Goal: Leave review/rating: Share an evaluation or opinion about a product, service, or content

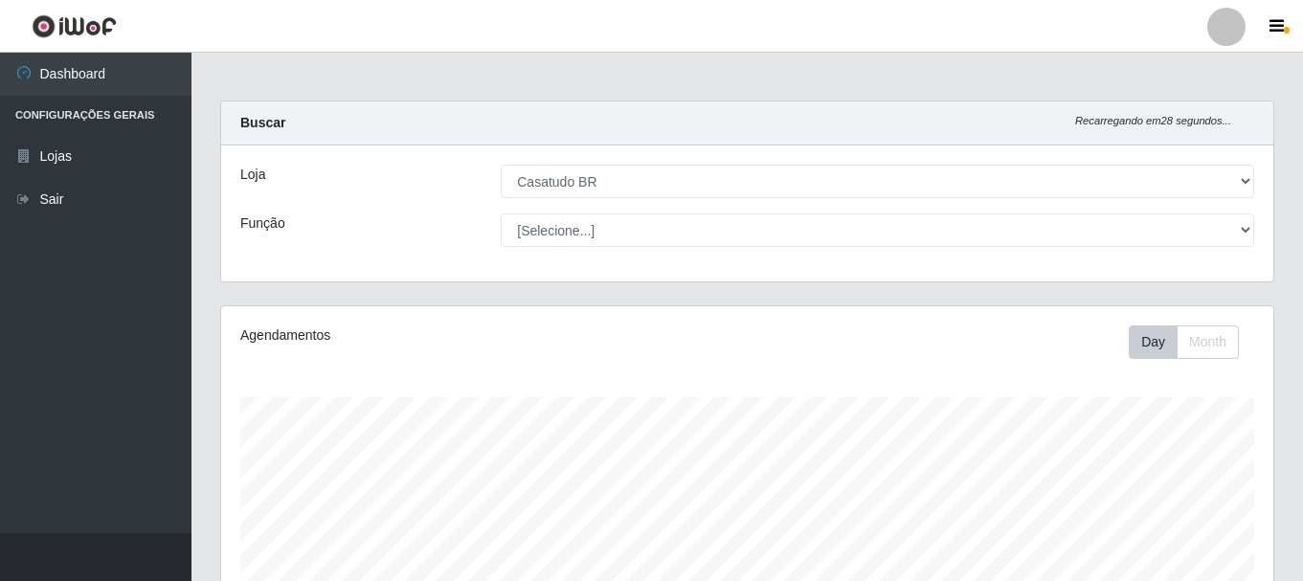
select select "197"
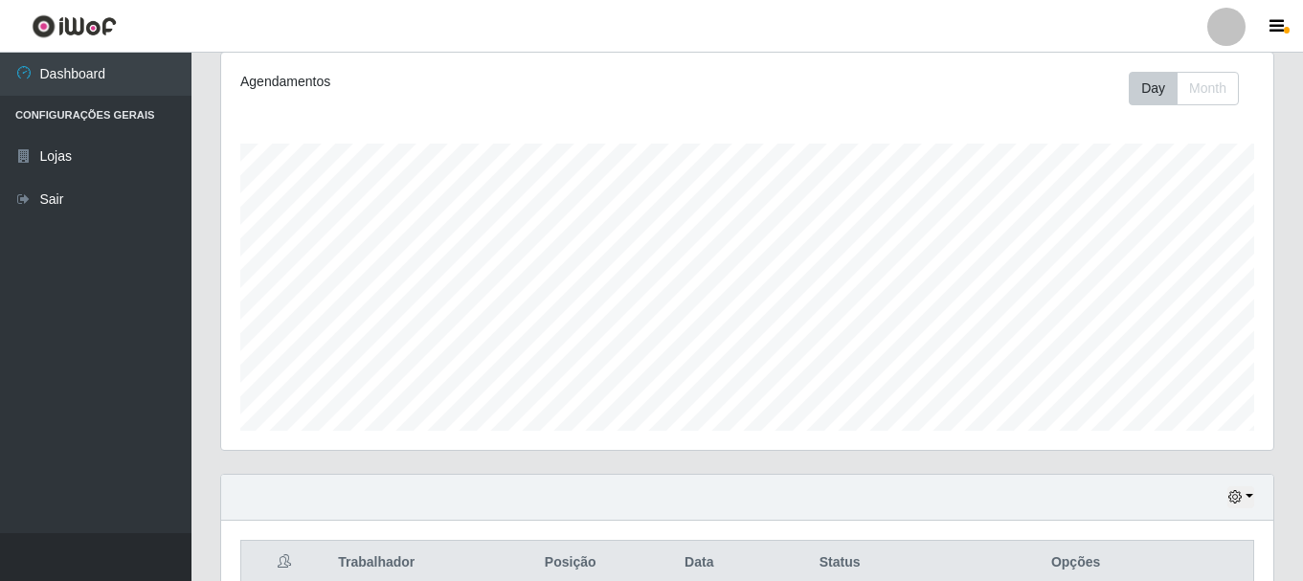
scroll to position [62, 0]
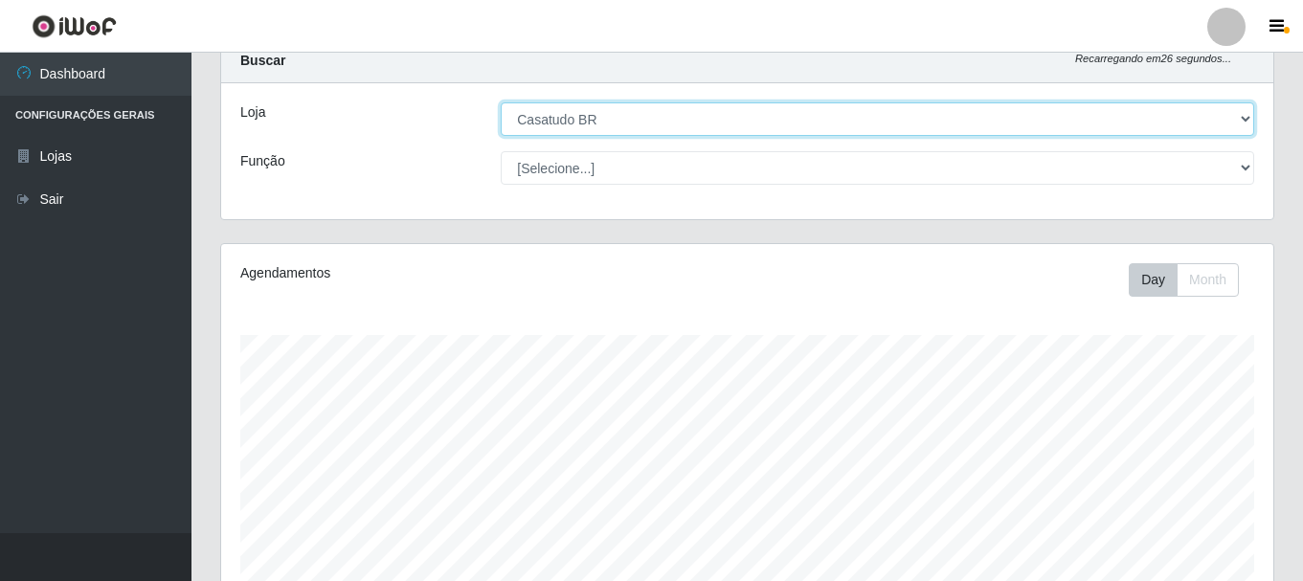
click at [804, 121] on select "[Selecione...] Casatudo BR" at bounding box center [878, 119] width 754 height 34
click at [501, 102] on select "[Selecione...] Casatudo BR" at bounding box center [878, 119] width 754 height 34
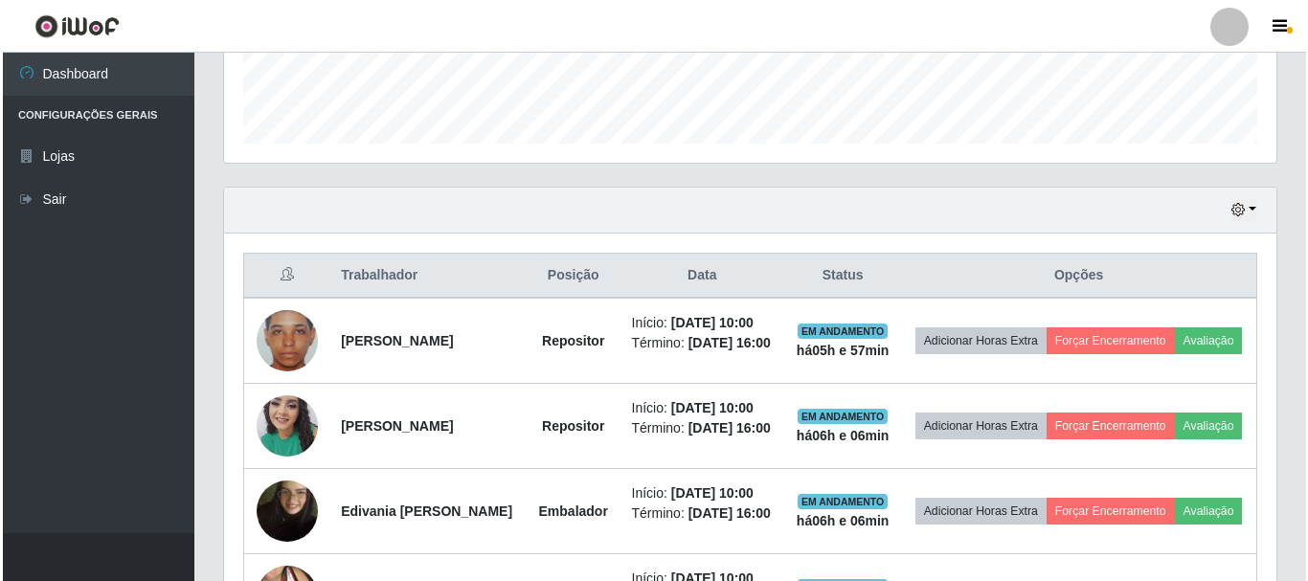
scroll to position [733, 0]
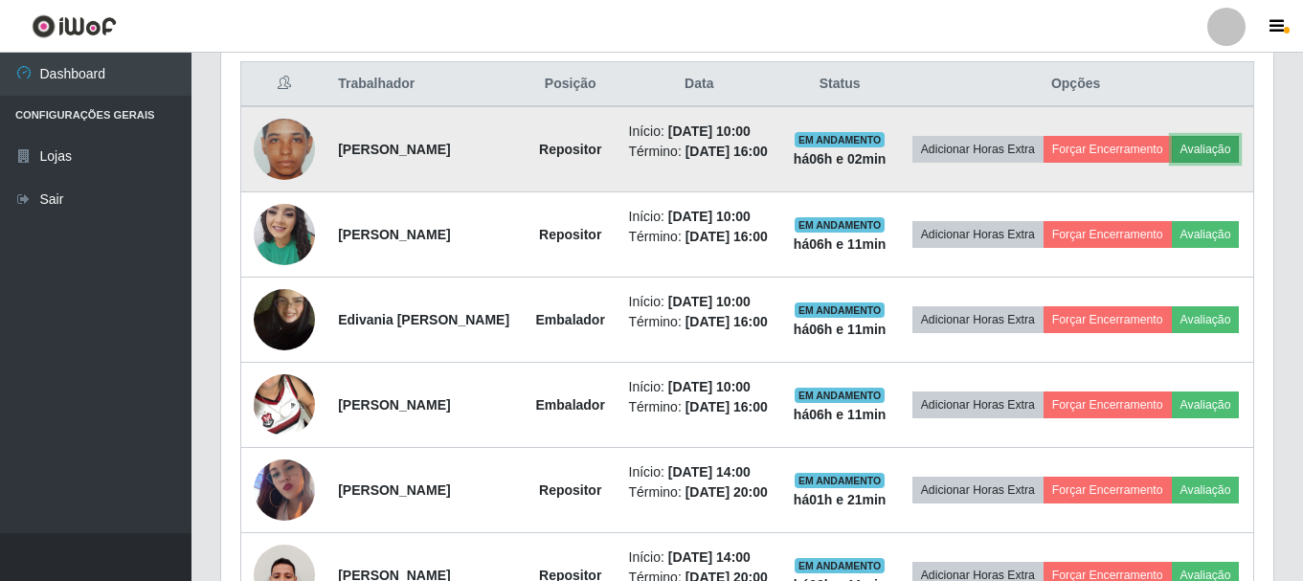
click at [1172, 163] on button "Avaliação" at bounding box center [1206, 149] width 68 height 27
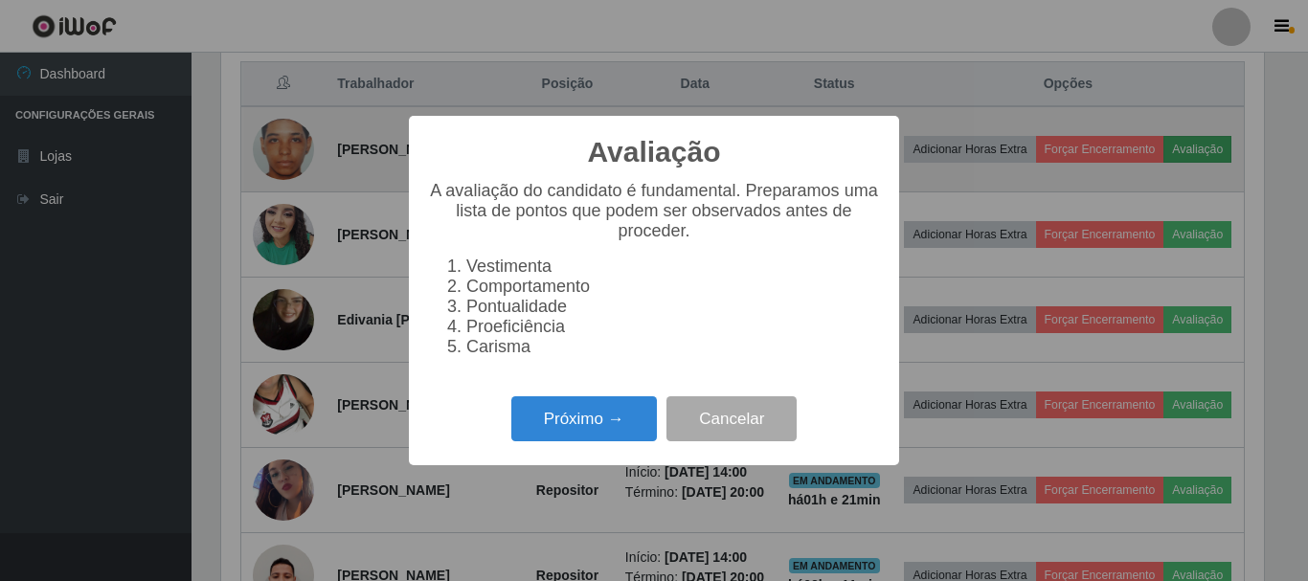
scroll to position [397, 1043]
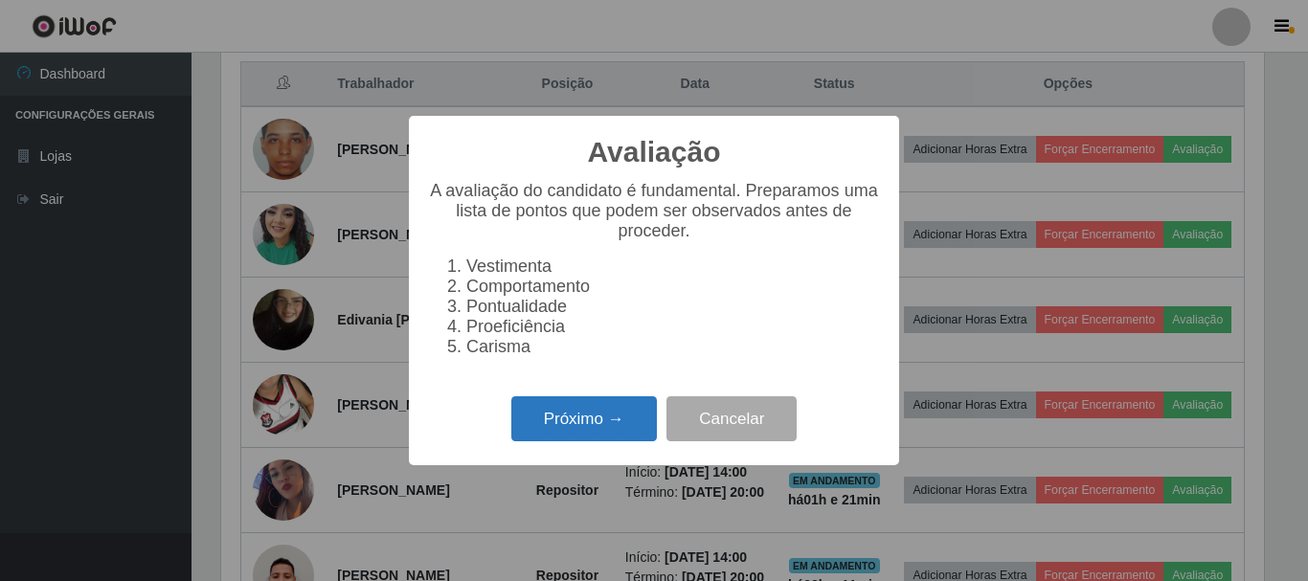
click at [570, 432] on button "Próximo →" at bounding box center [584, 418] width 146 height 45
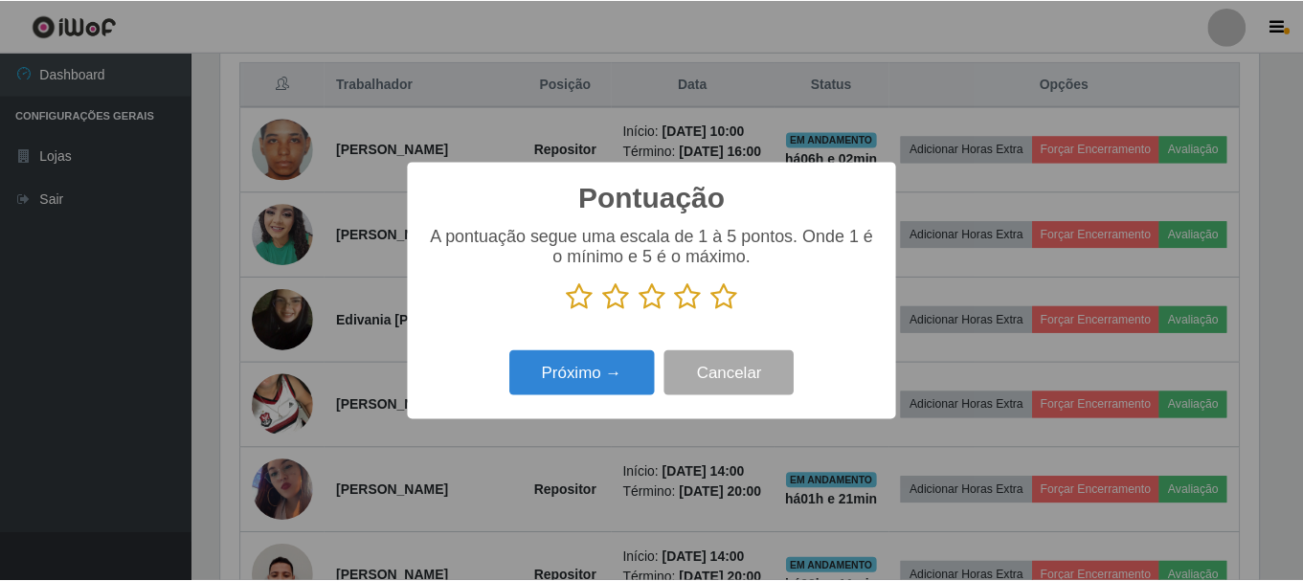
scroll to position [957188, 956543]
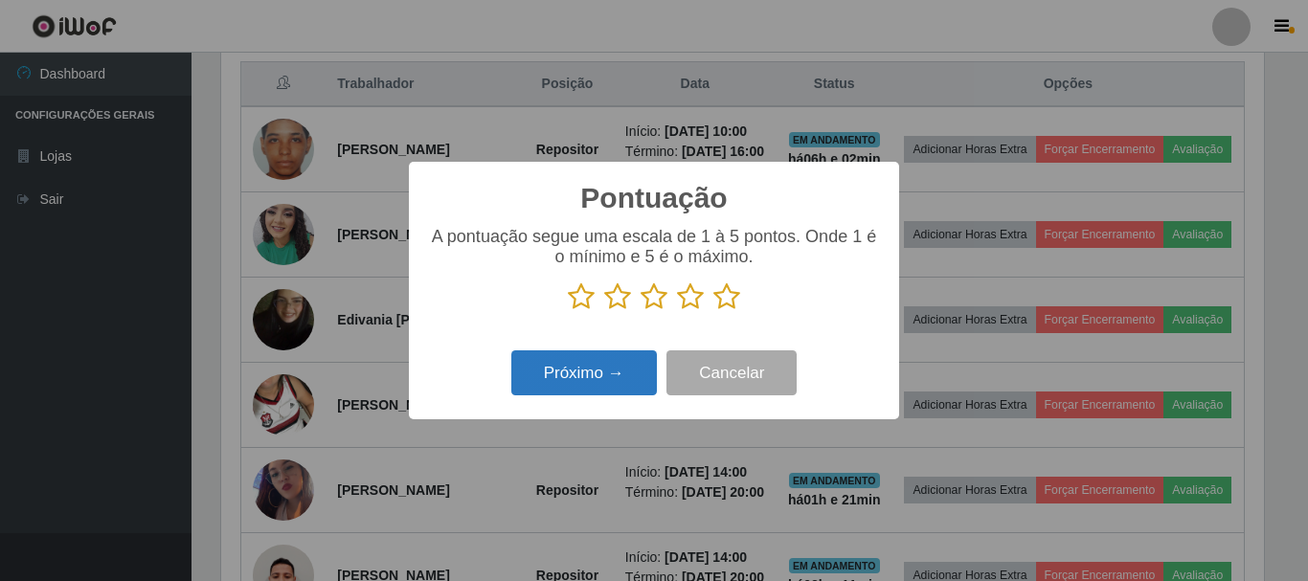
click at [583, 376] on button "Próximo →" at bounding box center [584, 372] width 146 height 45
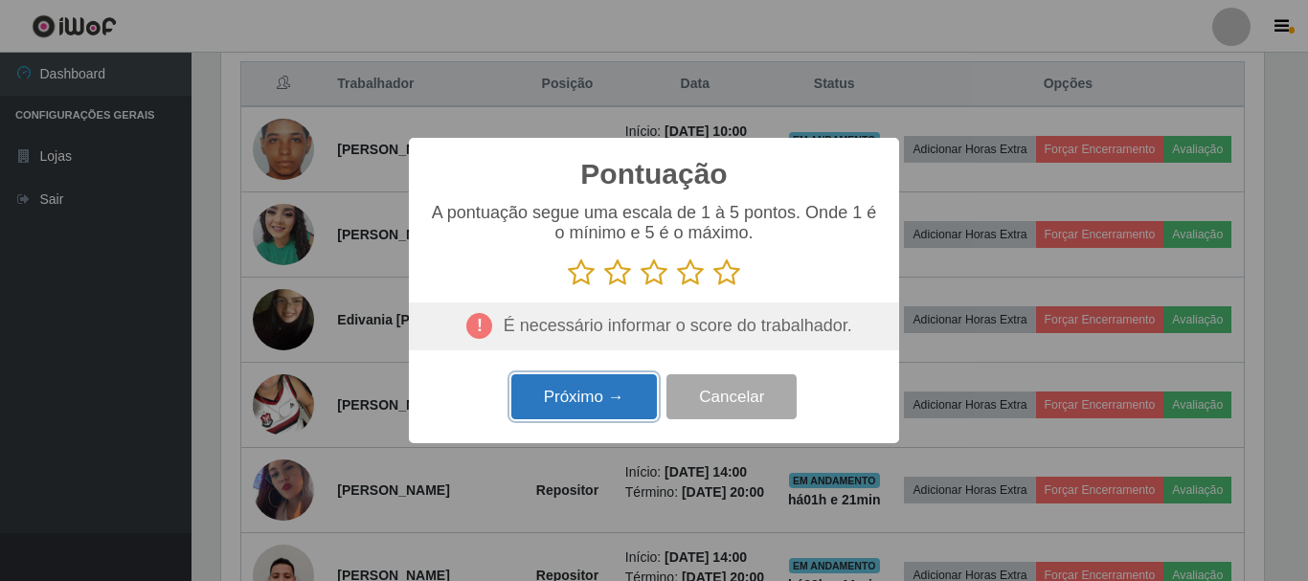
click at [583, 379] on button "Próximo →" at bounding box center [584, 396] width 146 height 45
click at [601, 406] on button "Próximo →" at bounding box center [584, 396] width 146 height 45
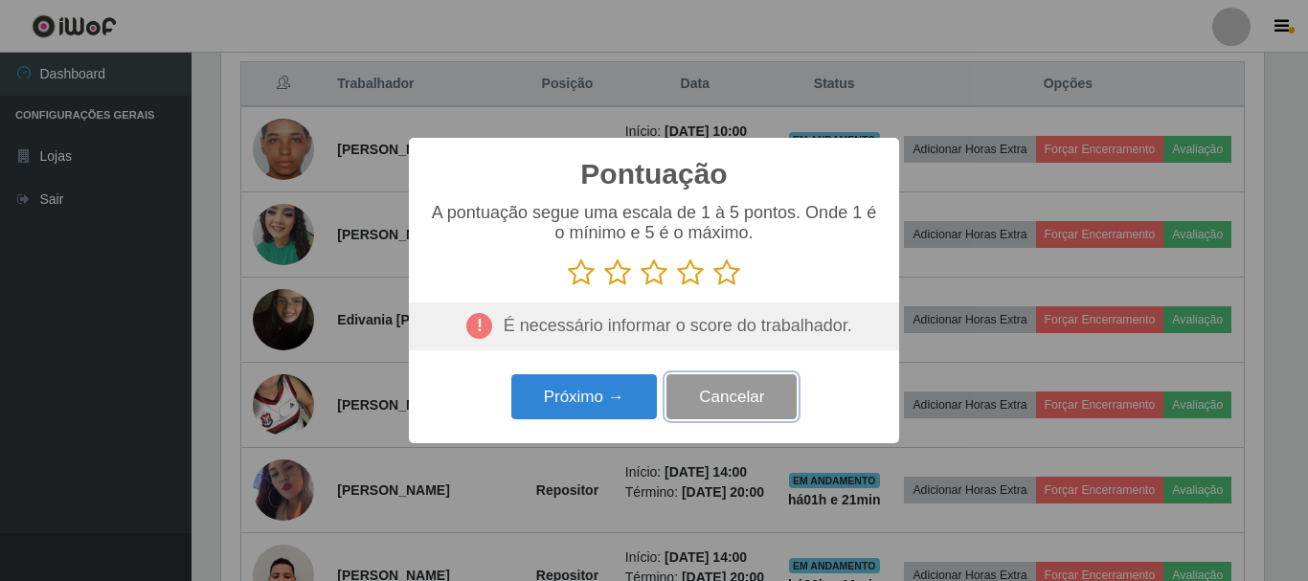
click at [701, 401] on button "Cancelar" at bounding box center [731, 396] width 130 height 45
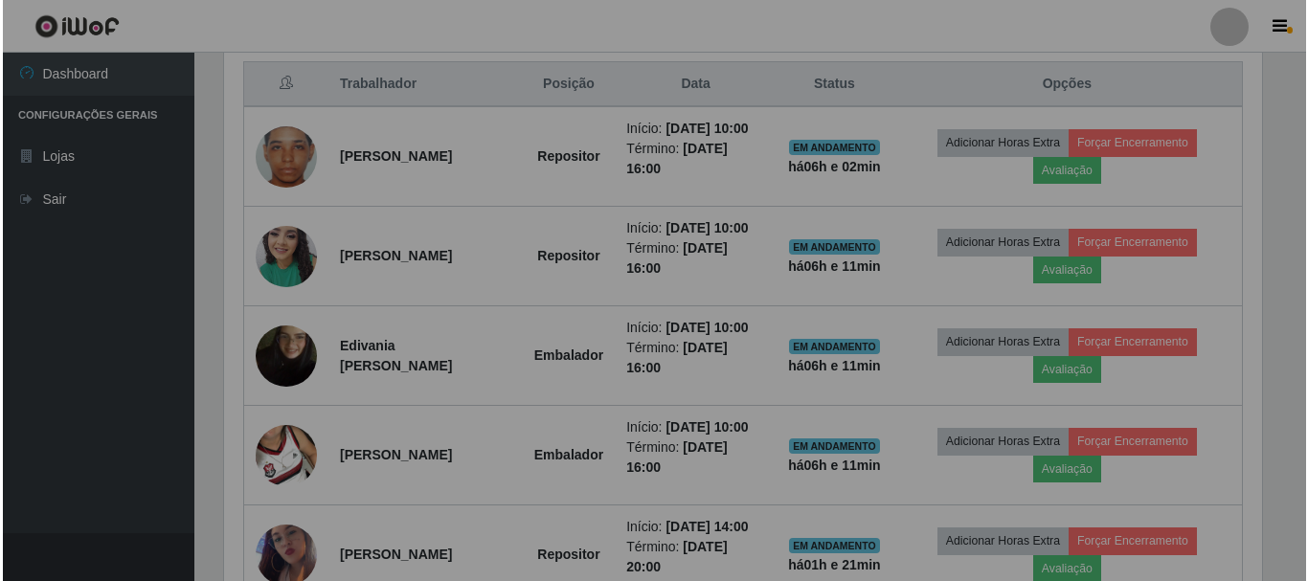
scroll to position [397, 1052]
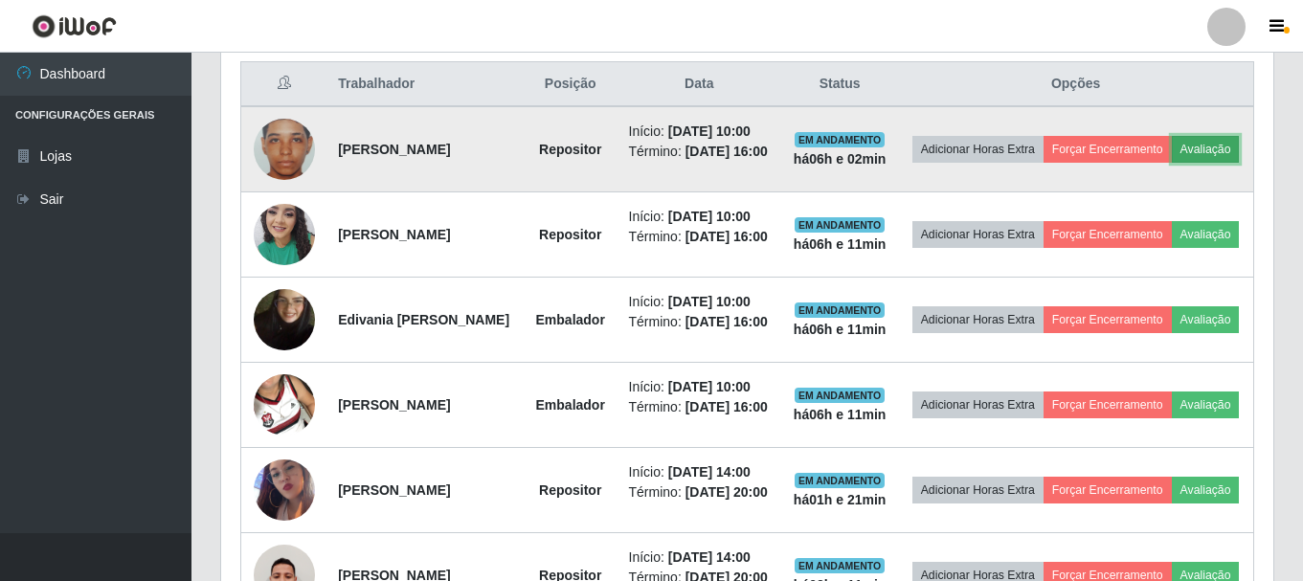
click at [1172, 163] on button "Avaliação" at bounding box center [1206, 149] width 68 height 27
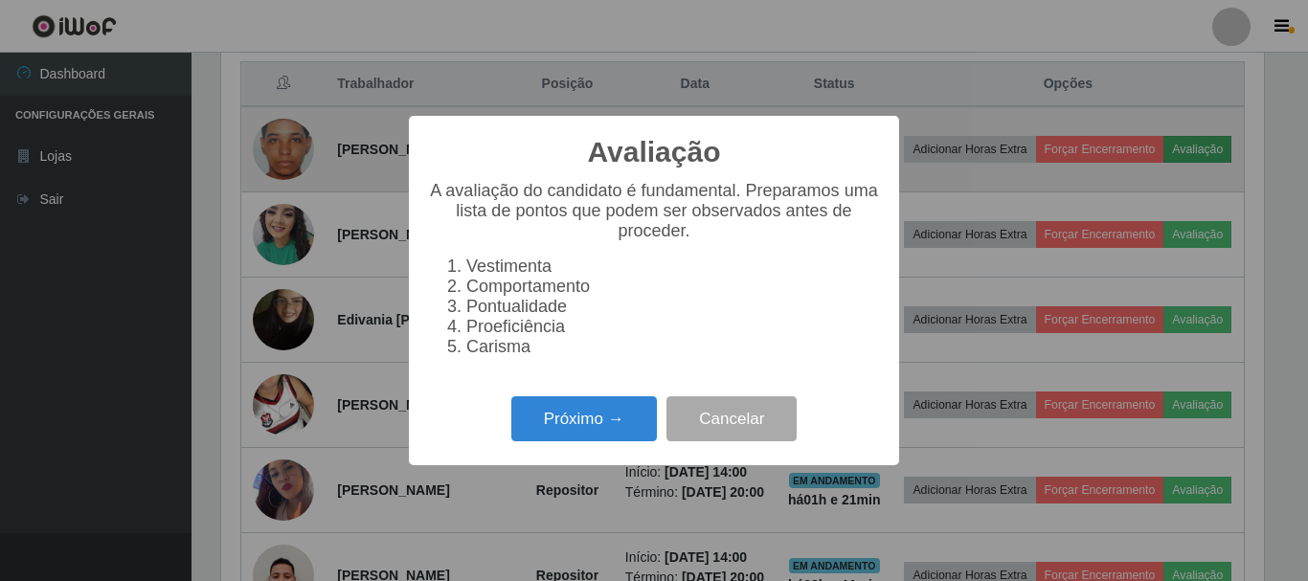
scroll to position [397, 1043]
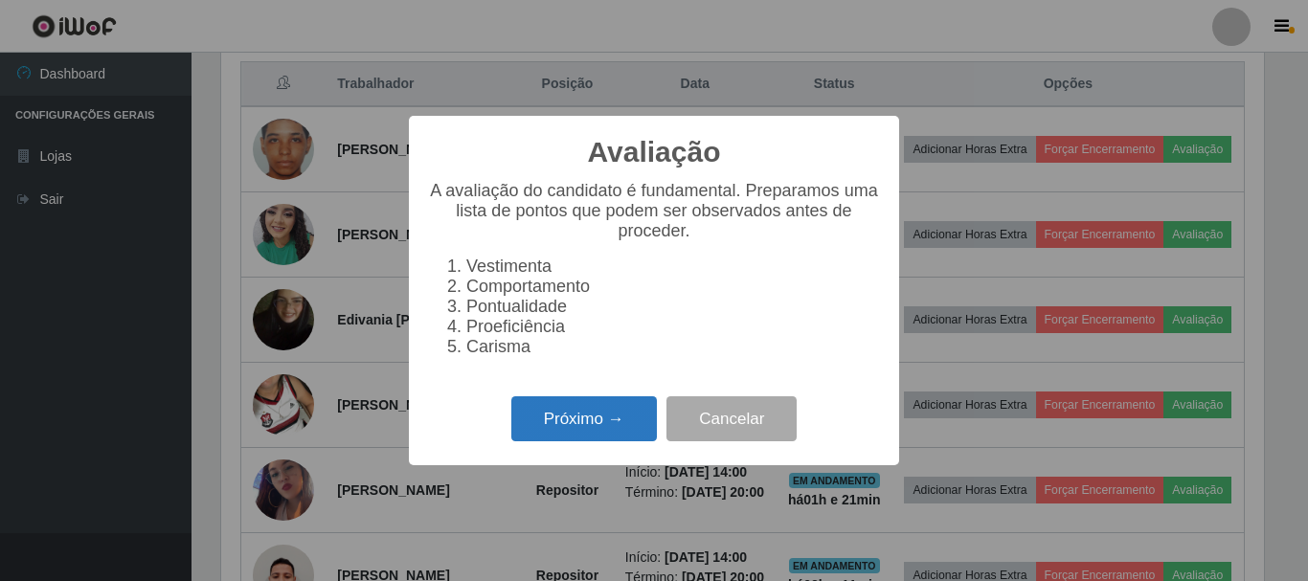
click at [547, 423] on button "Próximo →" at bounding box center [584, 418] width 146 height 45
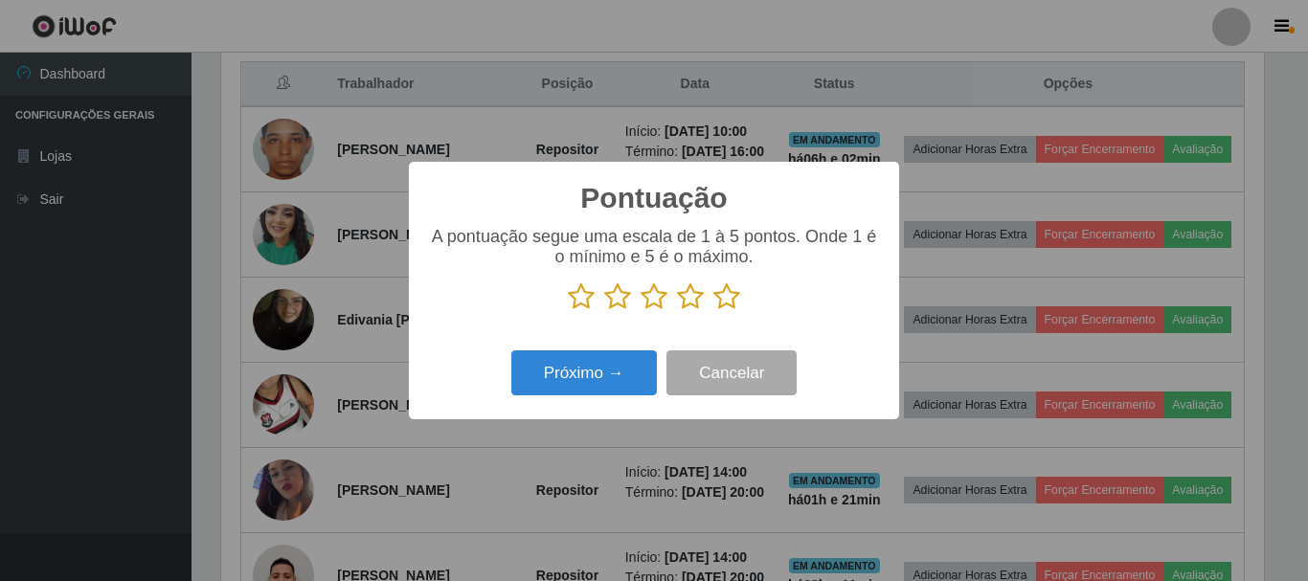
scroll to position [957188, 956543]
click at [583, 303] on icon at bounding box center [581, 296] width 27 height 29
click at [568, 311] on input "radio" at bounding box center [568, 311] width 0 height 0
click at [581, 373] on button "Próximo →" at bounding box center [584, 372] width 146 height 45
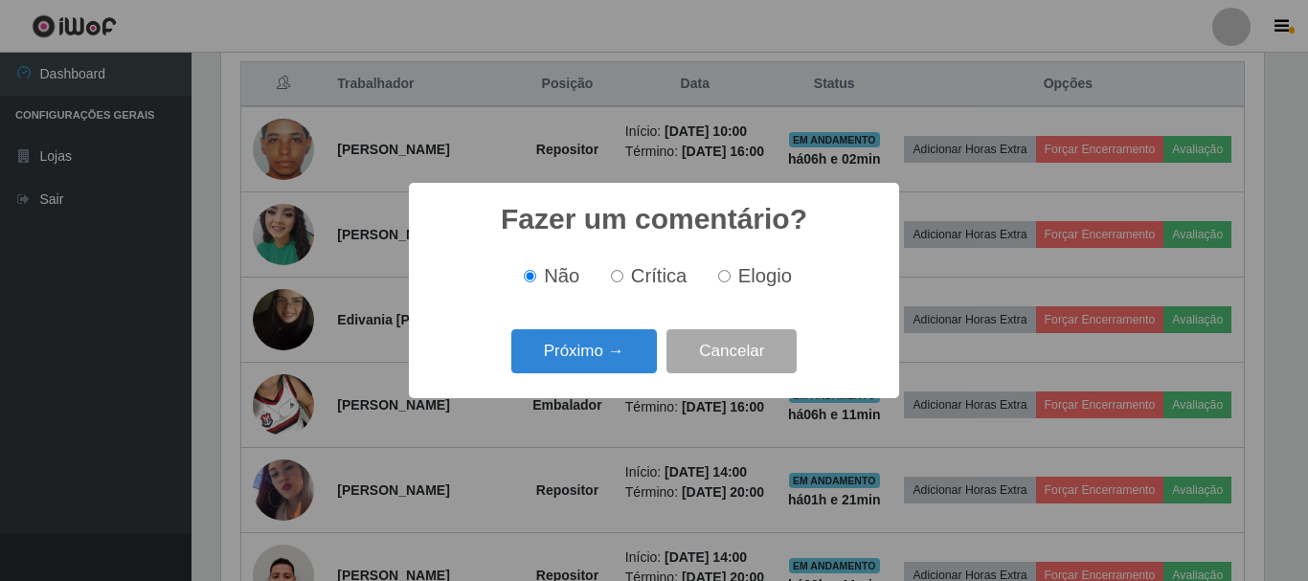
click at [622, 286] on label "Crítica" at bounding box center [645, 276] width 84 height 22
click at [622, 282] on input "Crítica" at bounding box center [617, 276] width 12 height 12
radio input "true"
click at [609, 342] on button "Próximo →" at bounding box center [584, 351] width 146 height 45
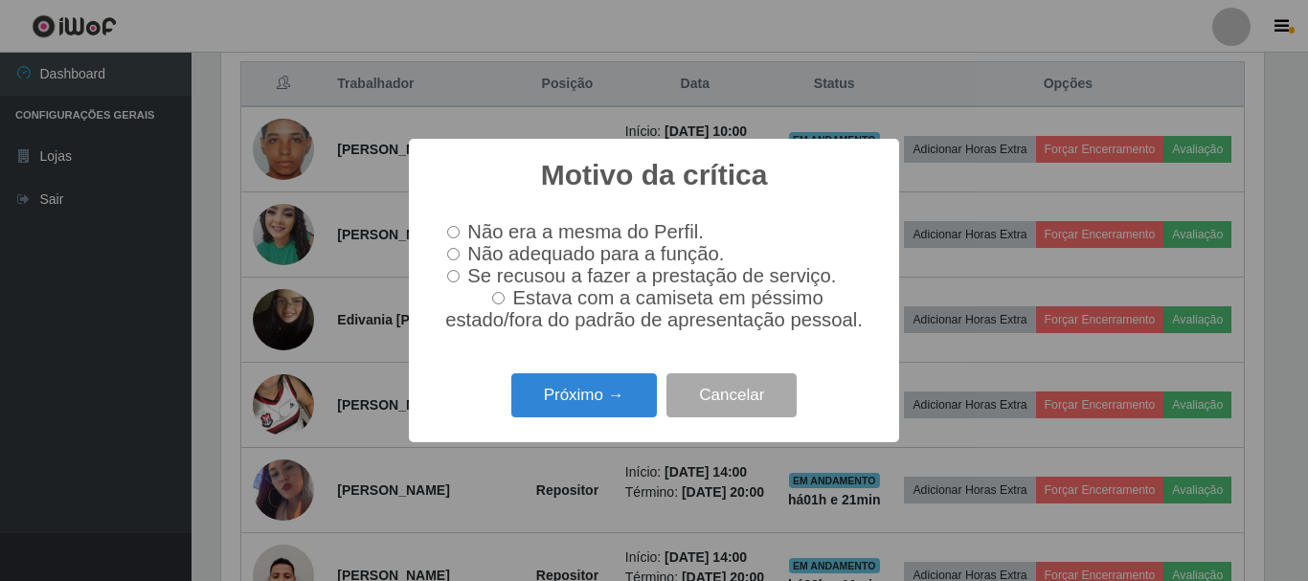
click at [449, 253] on input "Não adequado para a função." at bounding box center [453, 254] width 12 height 12
radio input "true"
click at [603, 406] on button "Próximo →" at bounding box center [584, 395] width 146 height 45
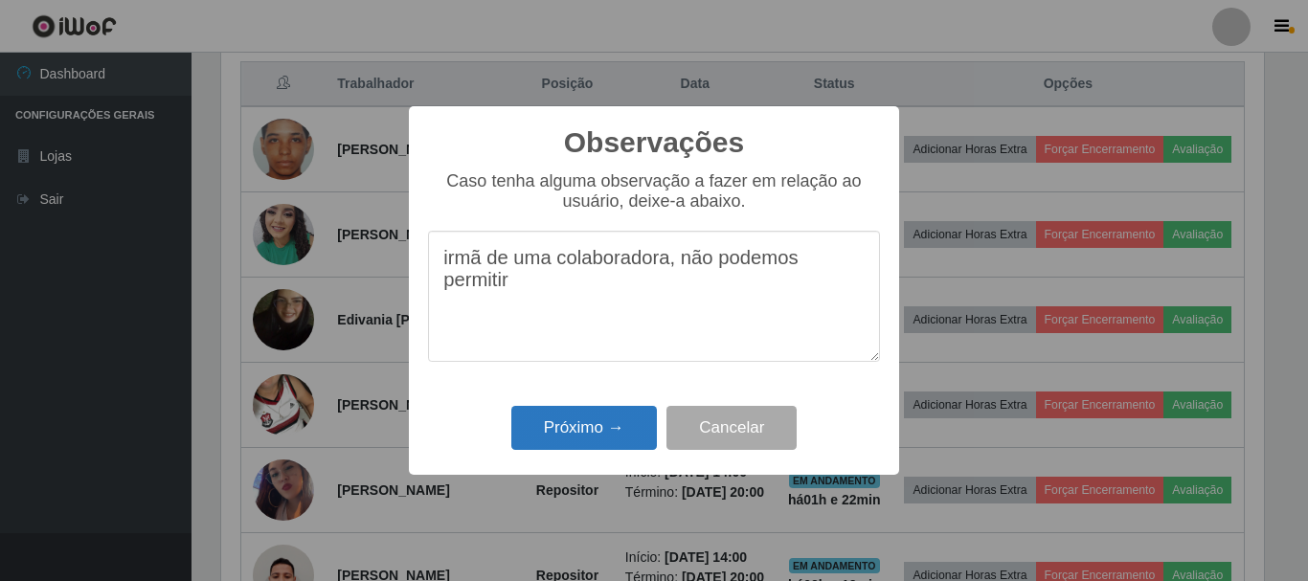
type textarea "irmã de uma colaboradora, não podemos permitir"
click at [567, 418] on button "Próximo →" at bounding box center [584, 428] width 146 height 45
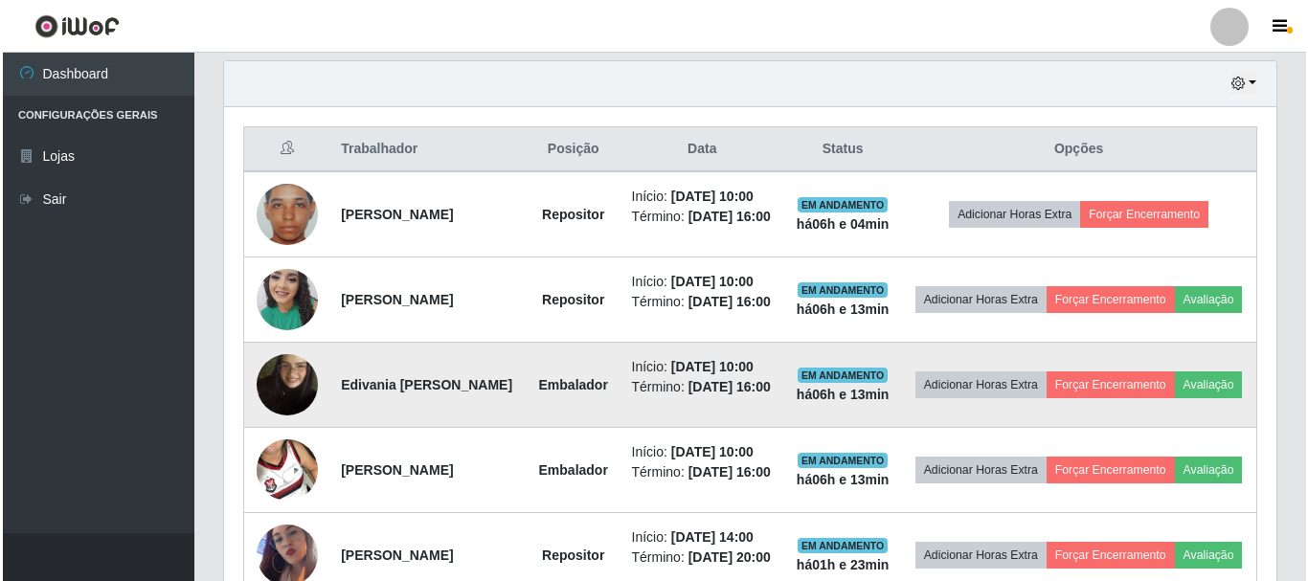
scroll to position [955, 0]
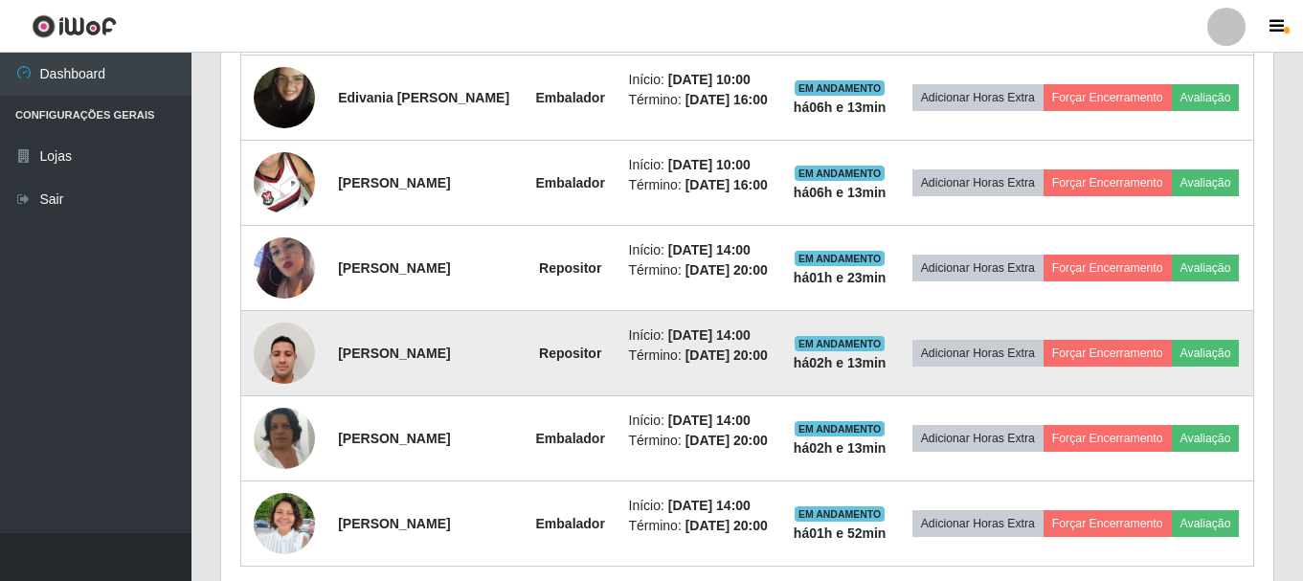
click at [279, 394] on img at bounding box center [284, 352] width 61 height 81
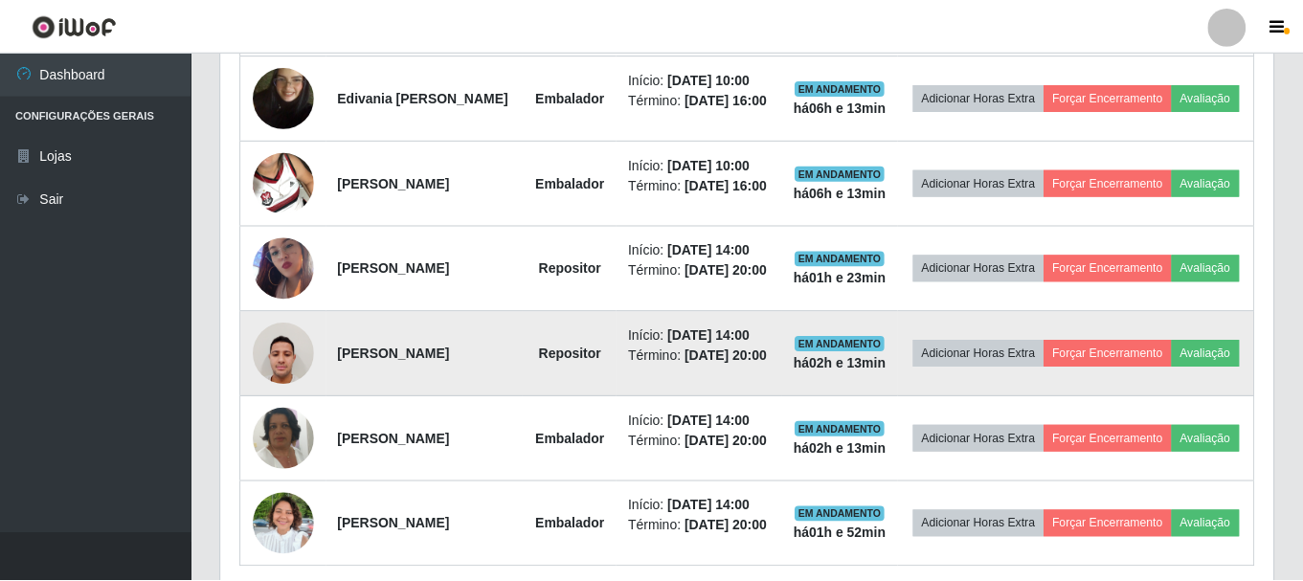
scroll to position [397, 1043]
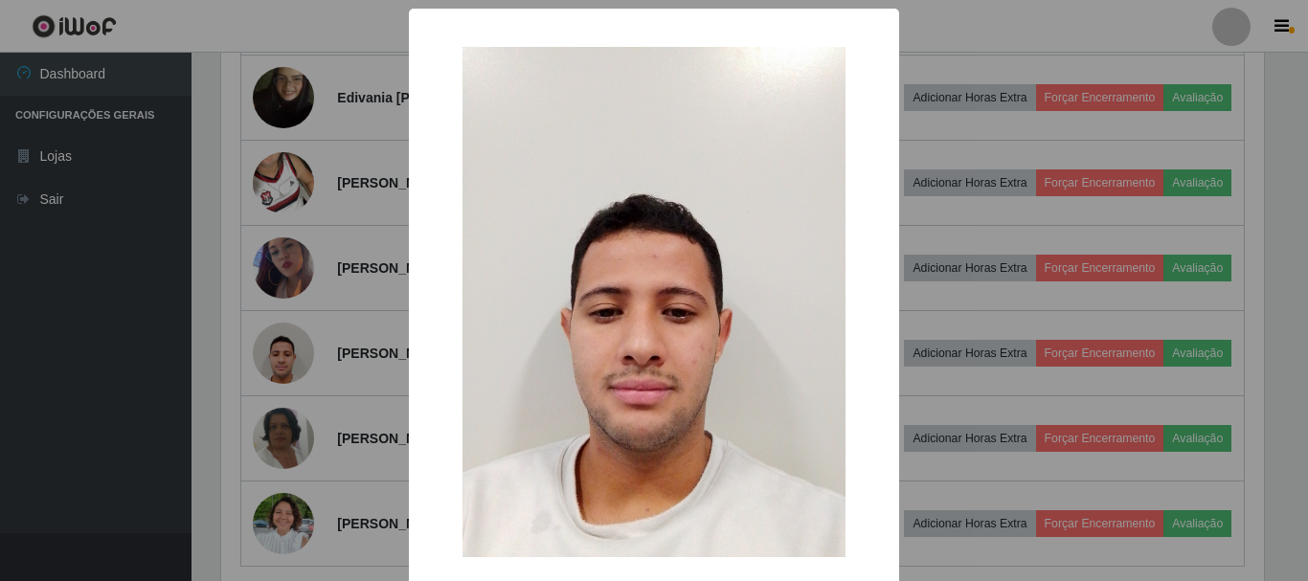
click at [960, 202] on div "× OK Cancel" at bounding box center [654, 290] width 1308 height 581
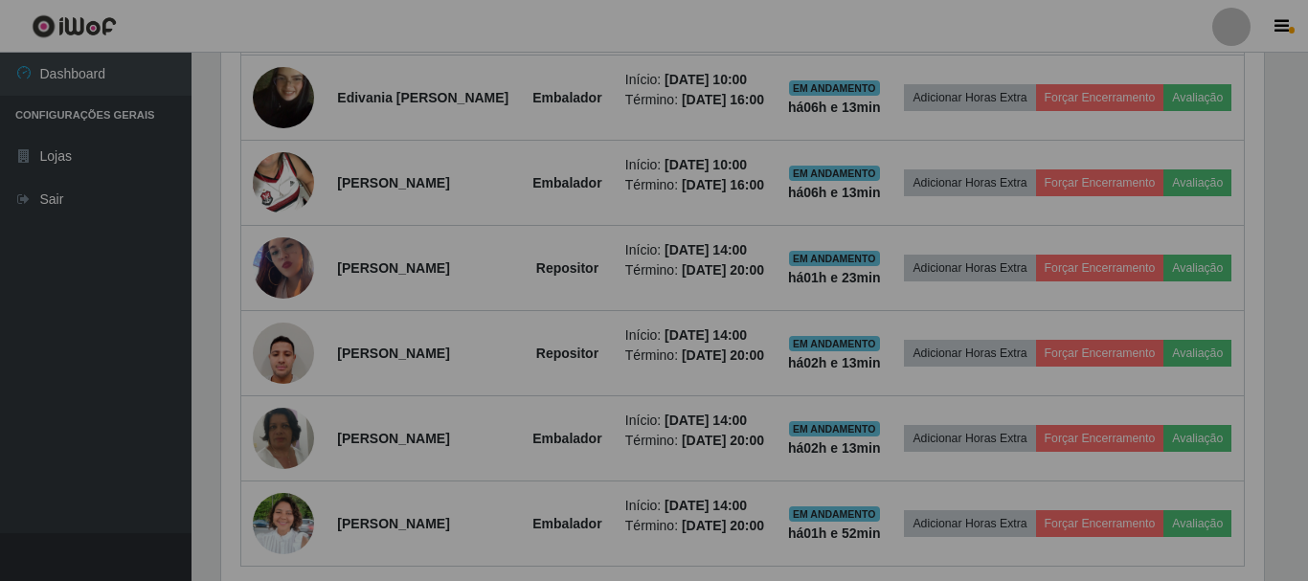
scroll to position [397, 1052]
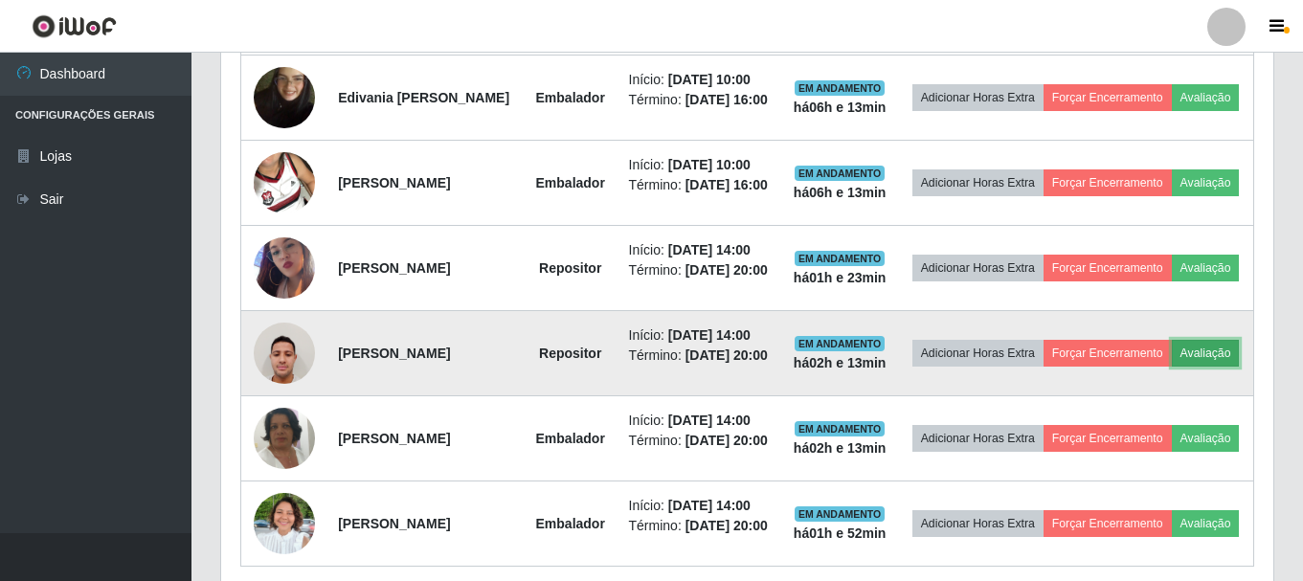
click at [1172, 367] on button "Avaliação" at bounding box center [1206, 353] width 68 height 27
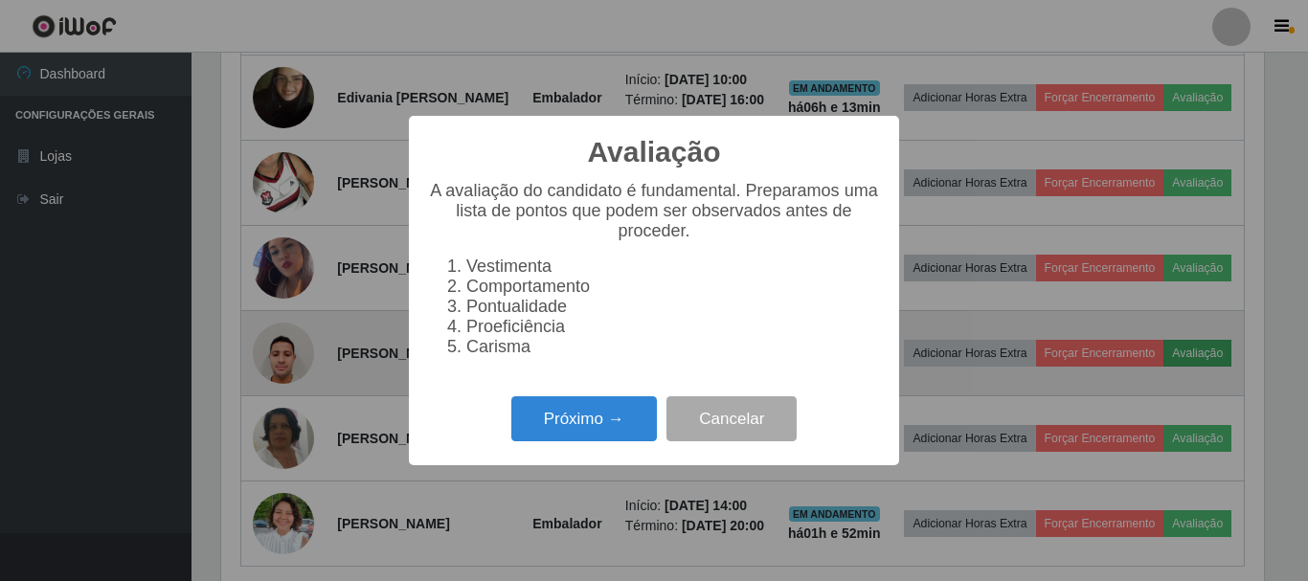
scroll to position [397, 1043]
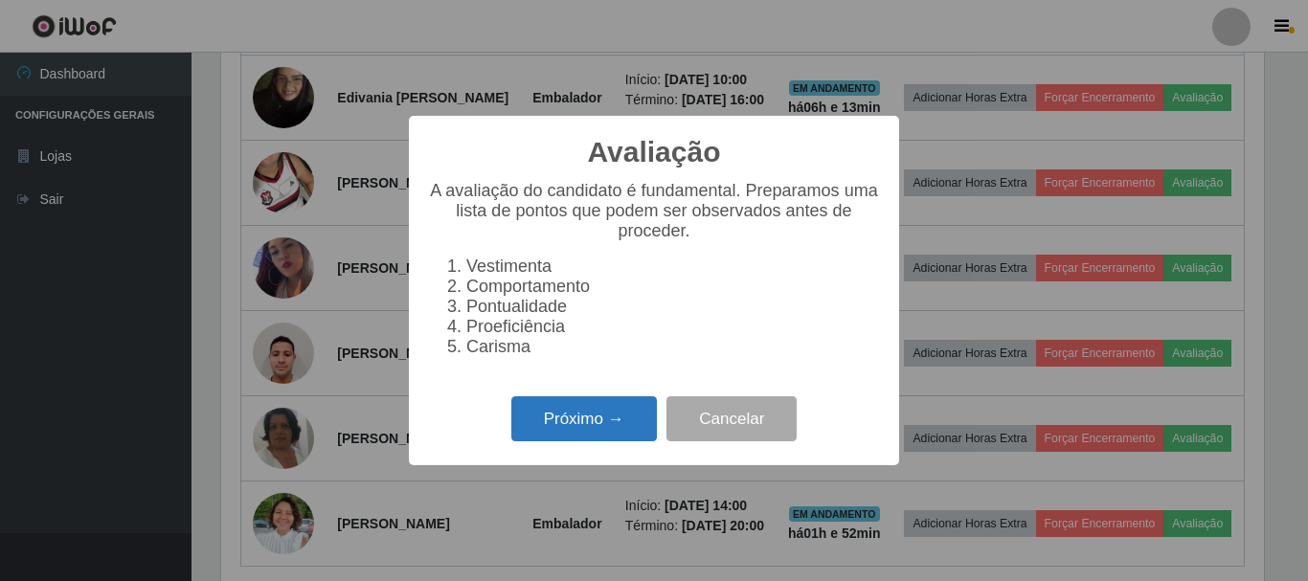
click at [563, 425] on button "Próximo →" at bounding box center [584, 418] width 146 height 45
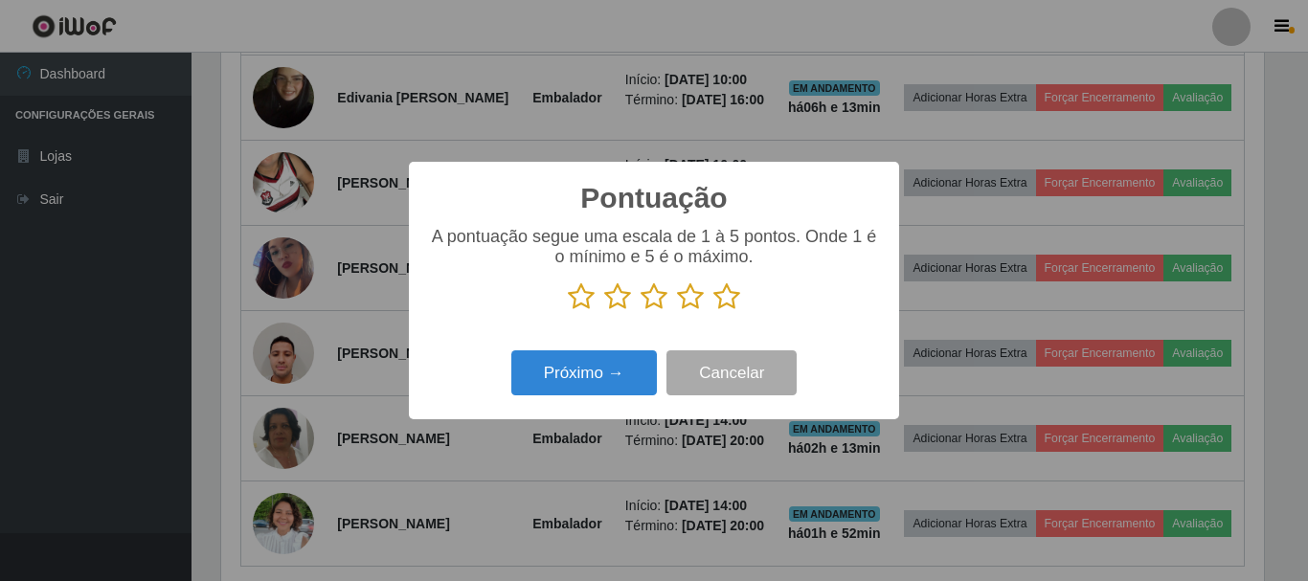
scroll to position [957188, 956543]
click at [564, 303] on p at bounding box center [654, 296] width 452 height 29
click at [572, 300] on icon at bounding box center [581, 296] width 27 height 29
click at [568, 311] on input "radio" at bounding box center [568, 311] width 0 height 0
click at [577, 369] on button "Próximo →" at bounding box center [584, 372] width 146 height 45
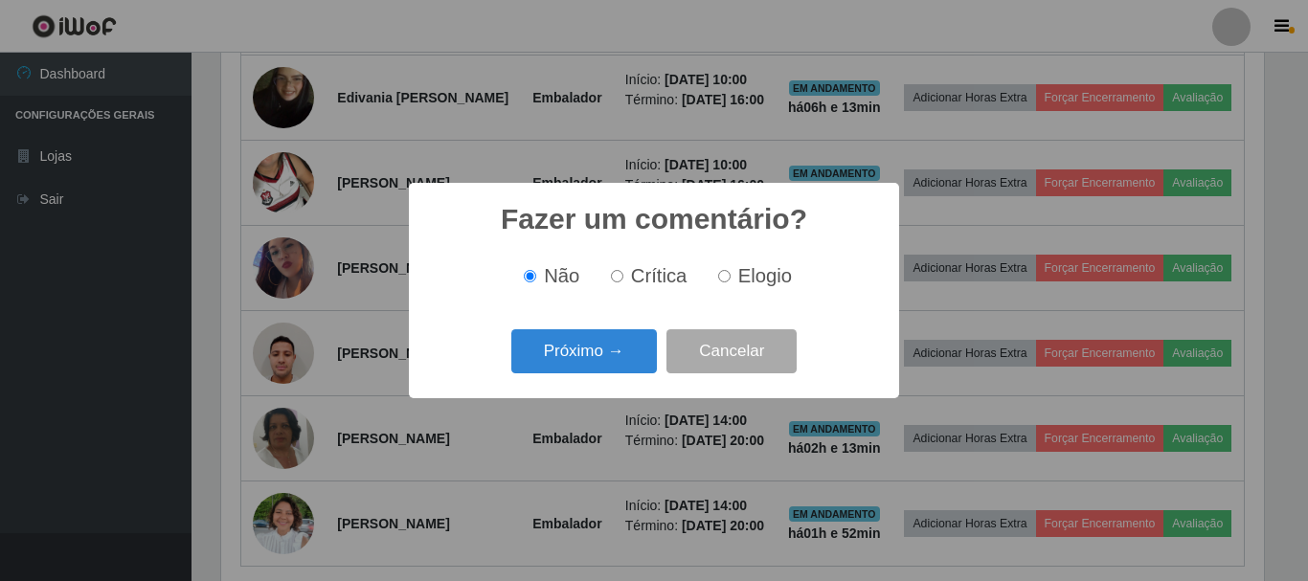
click at [628, 279] on label "Crítica" at bounding box center [645, 276] width 84 height 22
click at [623, 279] on input "Crítica" at bounding box center [617, 276] width 12 height 12
radio input "true"
click at [620, 339] on button "Próximo →" at bounding box center [584, 351] width 146 height 45
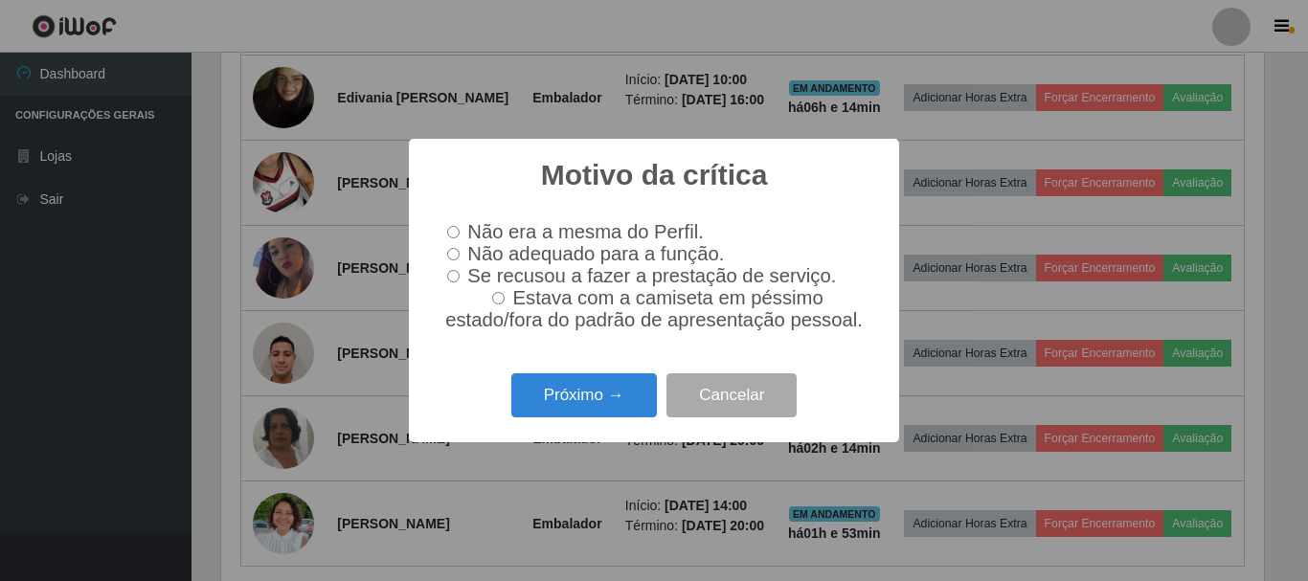
click at [455, 248] on input "Não adequado para a função." at bounding box center [453, 254] width 12 height 12
radio input "true"
click at [562, 403] on button "Próximo →" at bounding box center [584, 395] width 146 height 45
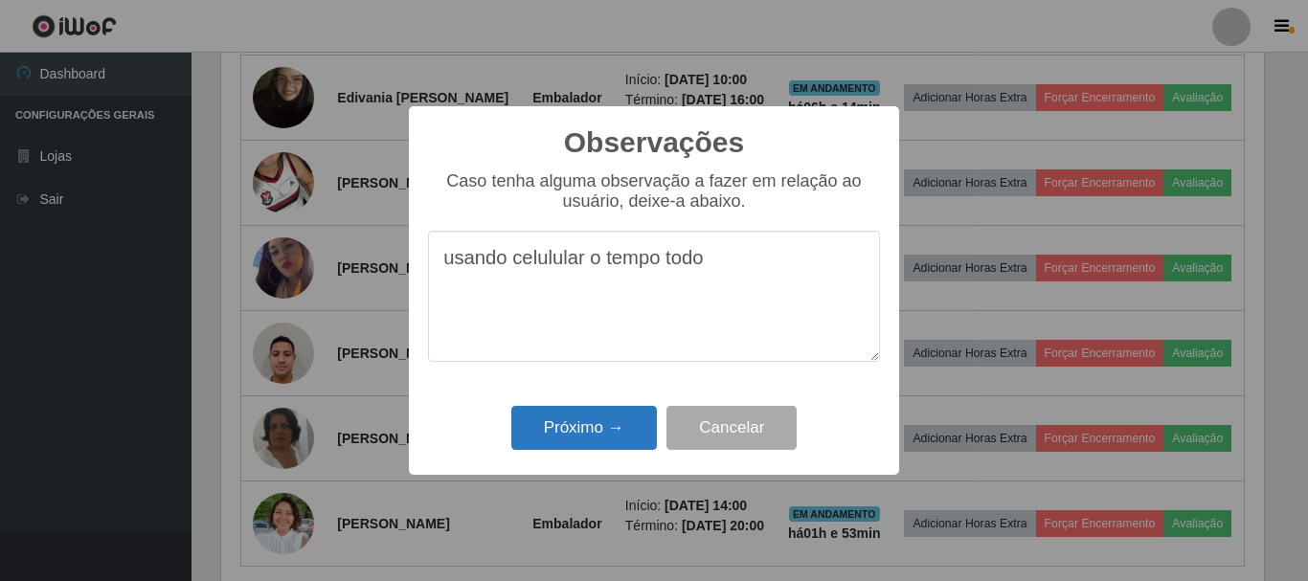
type textarea "usando celulular o tempo todo"
click at [556, 434] on button "Próximo →" at bounding box center [584, 428] width 146 height 45
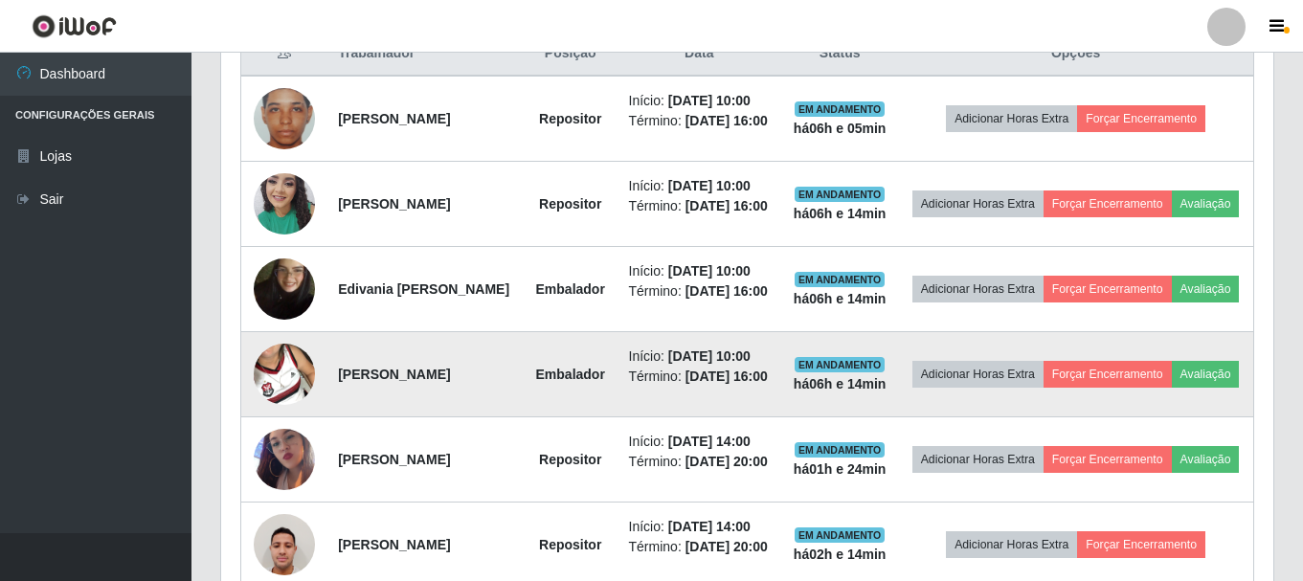
scroll to position [380, 0]
